Goal: Information Seeking & Learning: Find contact information

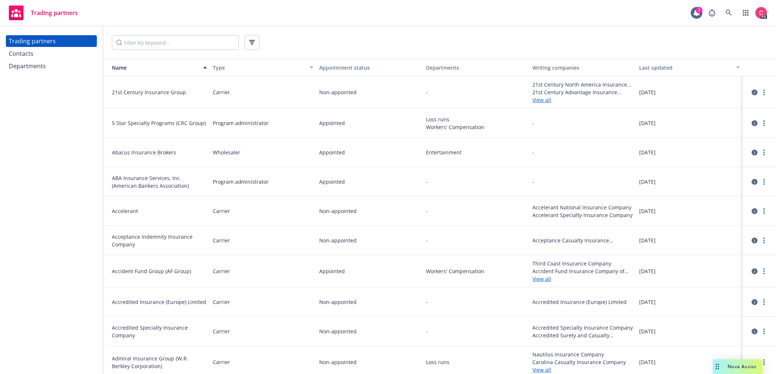
click at [52, 54] on div "Contacts" at bounding box center [51, 54] width 85 height 12
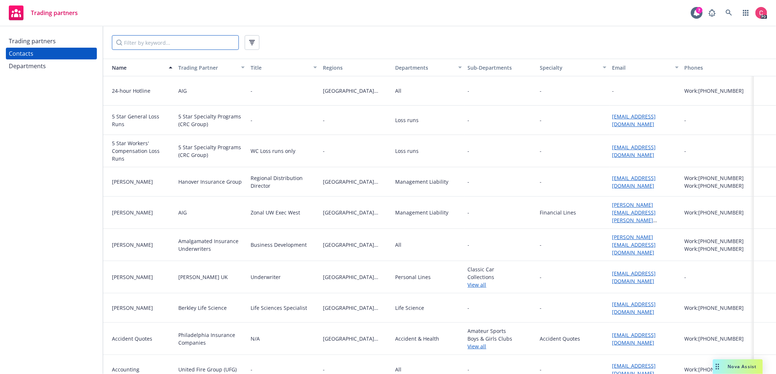
click at [182, 43] on input "Filter by keyword..." at bounding box center [175, 42] width 127 height 15
type input "fm global"
